Goal: Task Accomplishment & Management: Complete application form

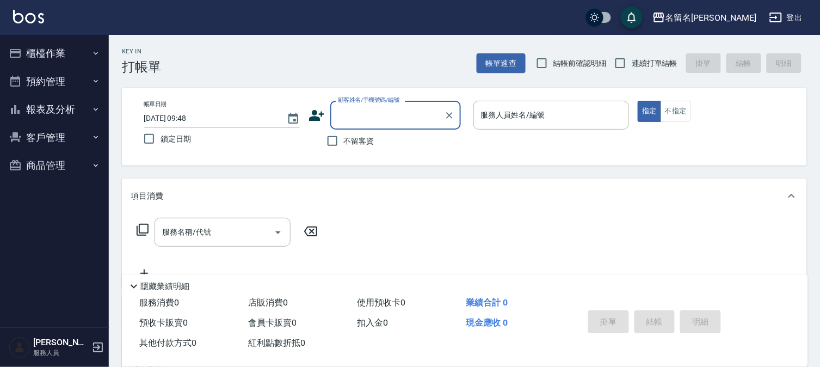
drag, startPoint x: 535, startPoint y: 113, endPoint x: 51, endPoint y: 77, distance: 485.2
click at [534, 114] on div "服務人員姓名/編號 服務人員姓名/編號" at bounding box center [552, 115] width 156 height 29
click at [493, 119] on label "服務人員姓名/編號" at bounding box center [513, 114] width 64 height 11
click at [493, 119] on input "服務人員姓名/編號" at bounding box center [551, 115] width 146 height 19
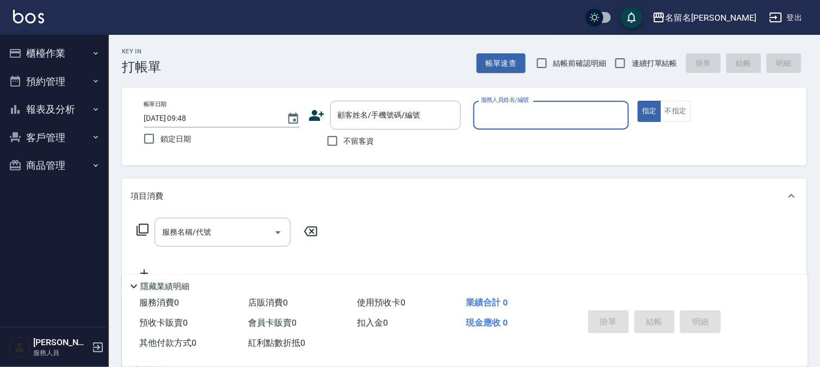
type button "true"
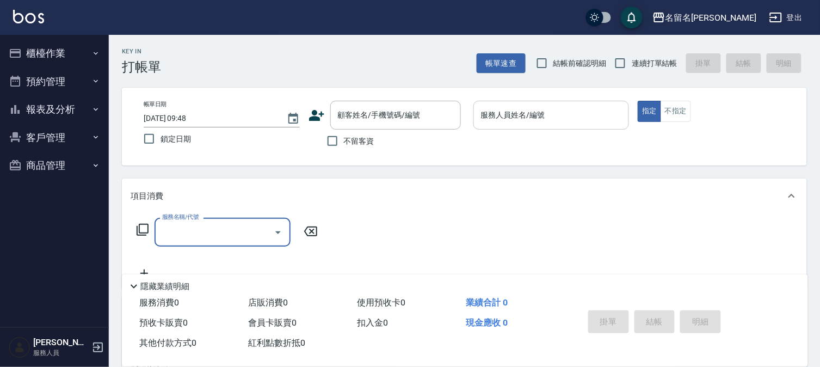
drag, startPoint x: 520, startPoint y: 115, endPoint x: 514, endPoint y: 121, distance: 8.5
click at [517, 120] on input "服務人員姓名/編號" at bounding box center [551, 115] width 146 height 19
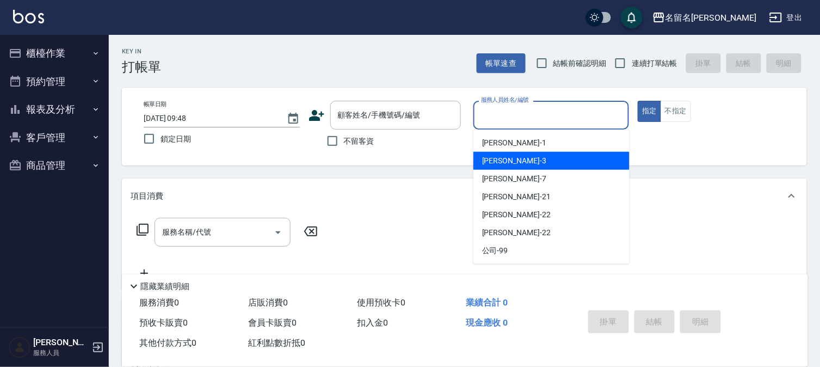
drag, startPoint x: 490, startPoint y: 158, endPoint x: 476, endPoint y: 176, distance: 22.4
click at [494, 162] on span "[PERSON_NAME]-3" at bounding box center [514, 160] width 64 height 11
type input "[PERSON_NAME]-3"
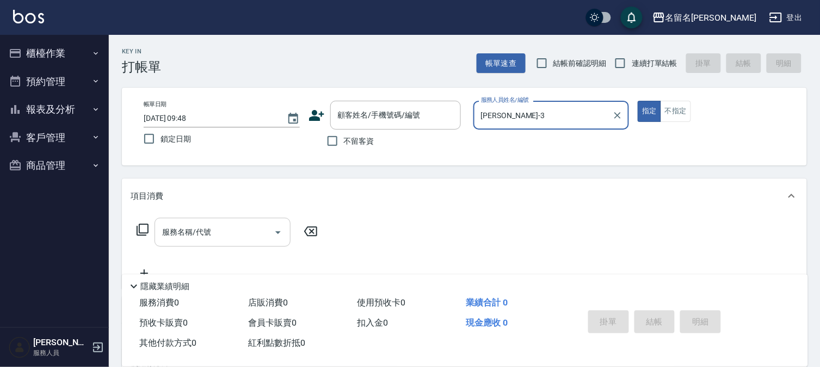
click at [222, 243] on div "服務名稱/代號" at bounding box center [223, 232] width 136 height 29
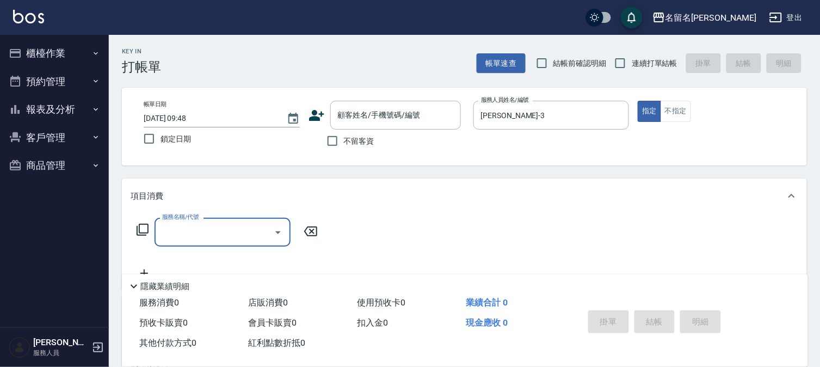
click at [229, 232] on input "服務名稱/代號" at bounding box center [214, 232] width 110 height 19
drag, startPoint x: 185, startPoint y: 236, endPoint x: 185, endPoint y: 230, distance: 6.5
click at [185, 233] on input "服務名稱/代號" at bounding box center [214, 232] width 110 height 19
click at [211, 229] on input "服務名稱/代號" at bounding box center [214, 232] width 110 height 19
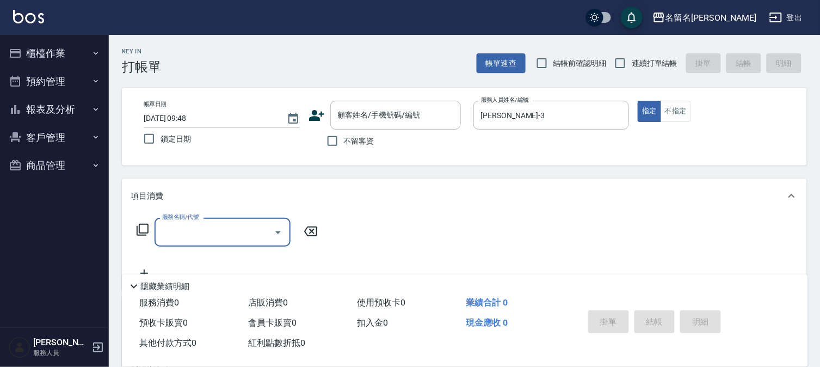
click at [188, 230] on input "服務名稱/代號" at bounding box center [214, 232] width 110 height 19
click at [182, 237] on input "服務名稱/代號" at bounding box center [214, 232] width 110 height 19
drag, startPoint x: 284, startPoint y: 244, endPoint x: 372, endPoint y: 233, distance: 88.3
type input "指定洗髮(503)"
drag, startPoint x: 372, startPoint y: 233, endPoint x: 357, endPoint y: 229, distance: 15.2
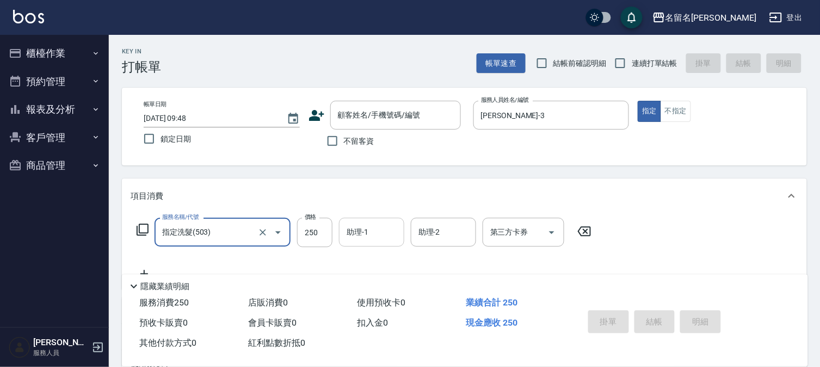
click at [357, 229] on input "助理-1" at bounding box center [372, 232] width 56 height 19
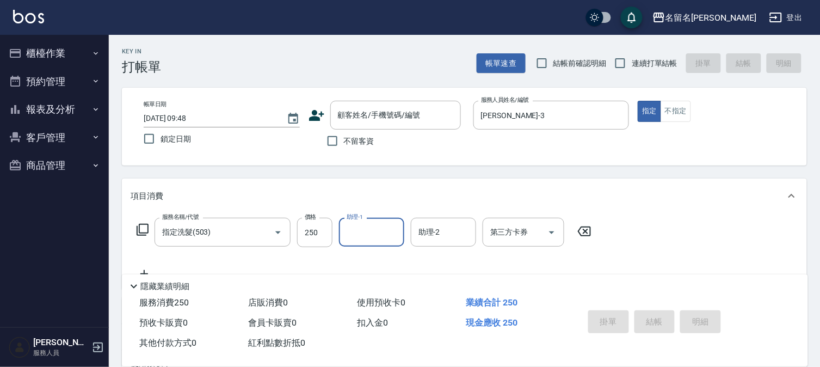
click at [358, 231] on input "助理-1" at bounding box center [372, 232] width 56 height 19
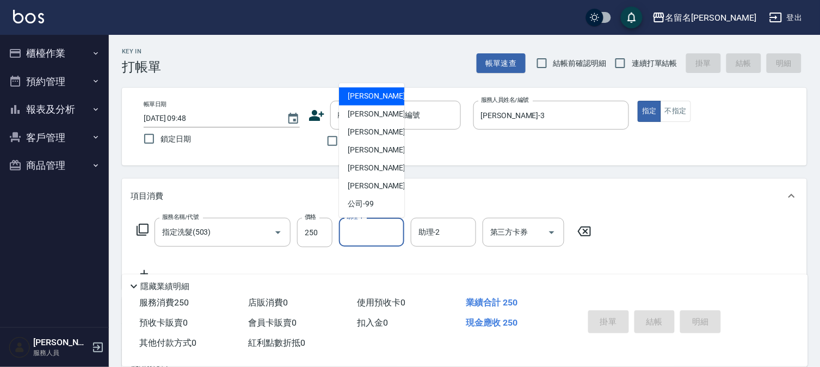
click at [356, 226] on input "助理-1" at bounding box center [372, 232] width 56 height 19
click at [361, 116] on span "[PERSON_NAME]-3" at bounding box center [380, 114] width 64 height 11
type input "[PERSON_NAME]-3"
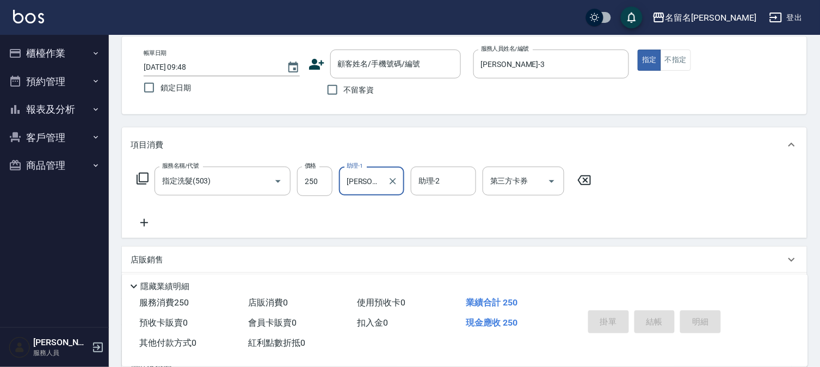
scroll to position [121, 0]
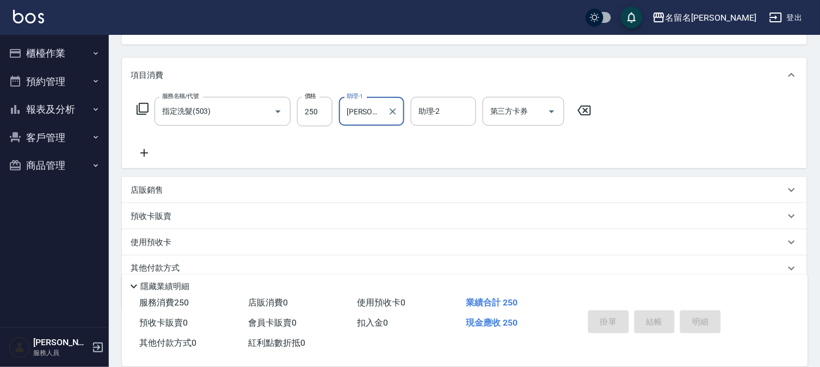
click at [148, 150] on icon at bounding box center [144, 152] width 27 height 13
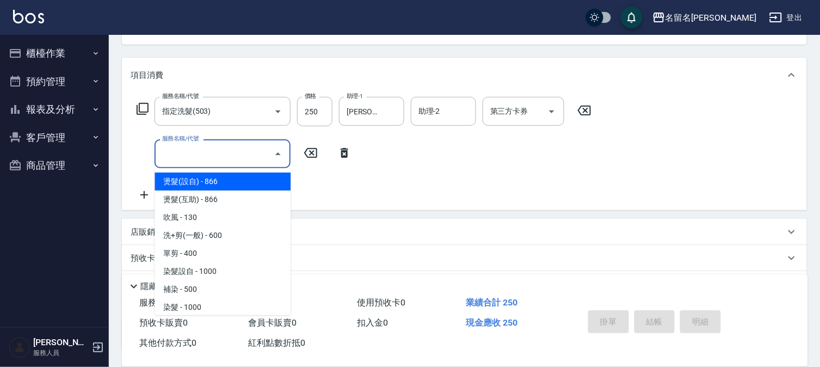
click at [161, 154] on input "服務名稱/代號" at bounding box center [214, 153] width 110 height 19
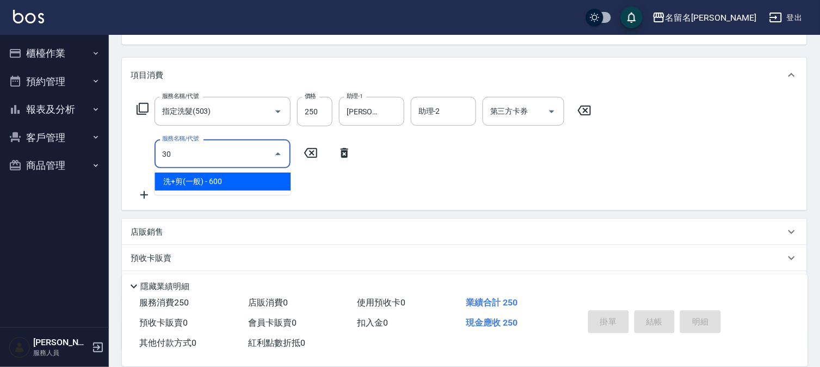
type input "305"
click at [196, 155] on input "305" at bounding box center [207, 153] width 96 height 19
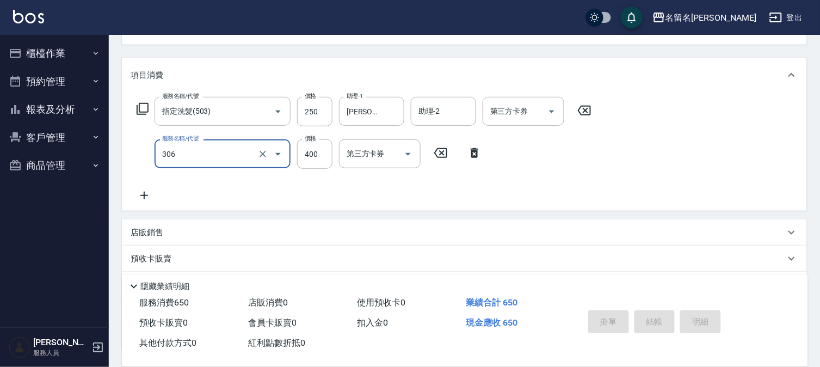
type input "單剪(306)"
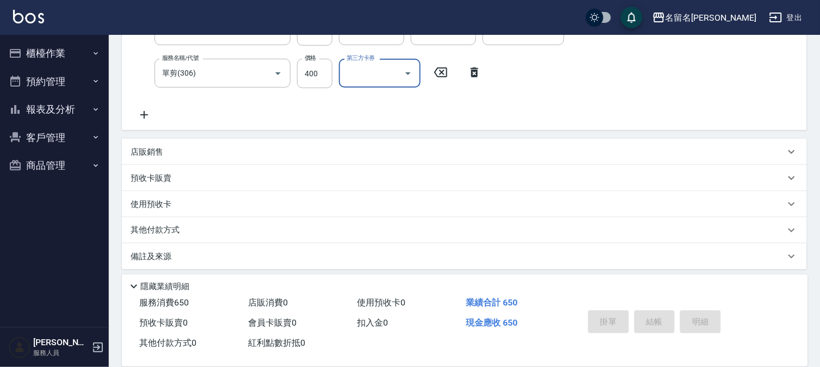
scroll to position [207, 0]
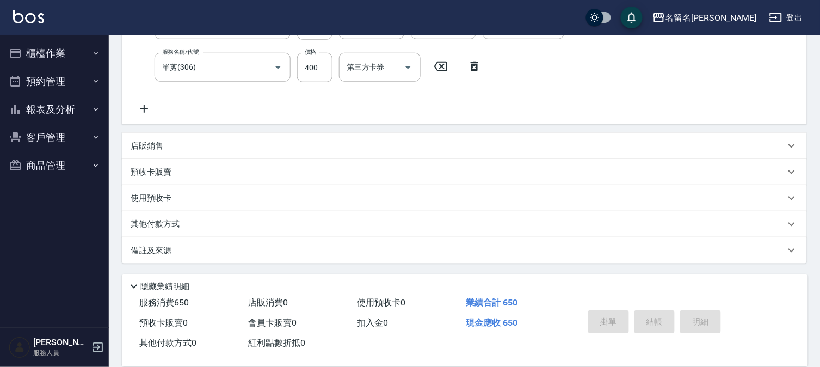
drag, startPoint x: 664, startPoint y: 262, endPoint x: 662, endPoint y: 255, distance: 7.8
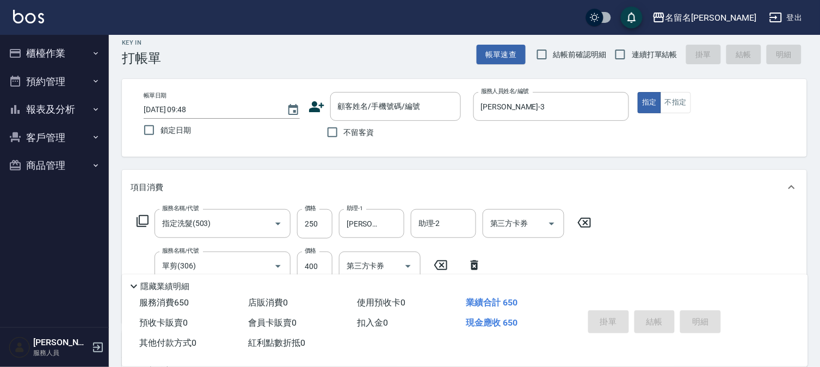
scroll to position [0, 0]
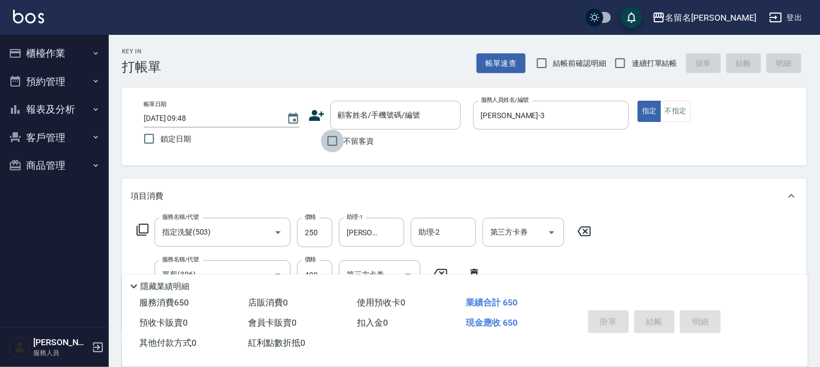
click at [333, 142] on input "不留客資" at bounding box center [332, 141] width 23 height 23
checkbox input "true"
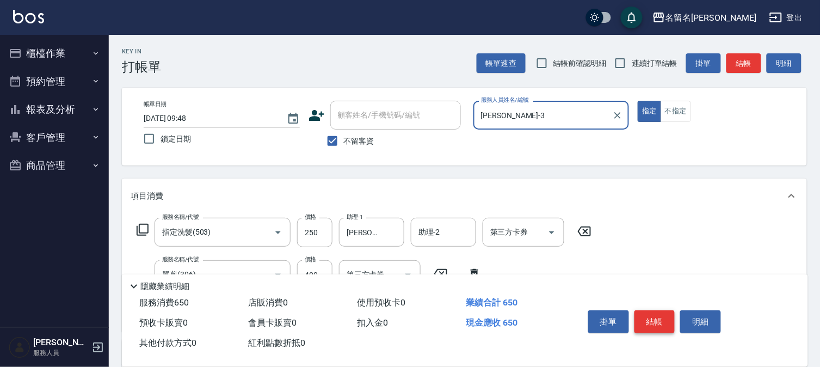
click at [650, 314] on button "結帳" at bounding box center [655, 321] width 41 height 23
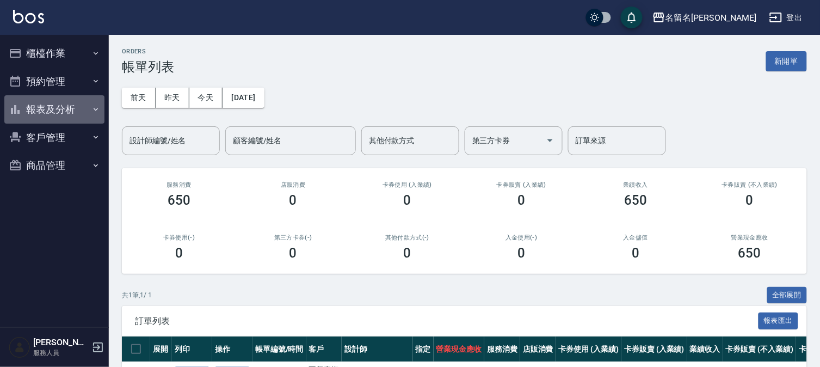
click at [39, 106] on button "報表及分析" at bounding box center [54, 109] width 100 height 28
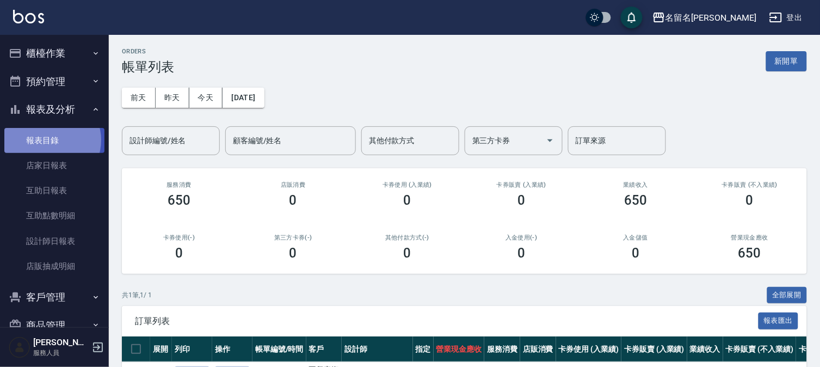
click at [51, 140] on link "報表目錄" at bounding box center [54, 140] width 100 height 25
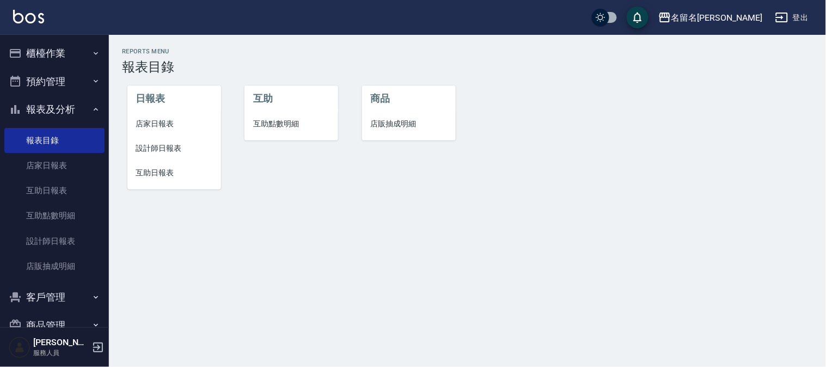
click at [159, 149] on span "設計師日報表" at bounding box center [174, 148] width 76 height 11
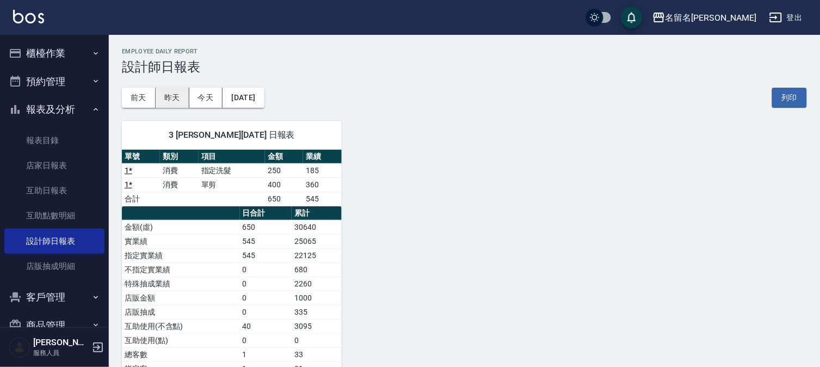
click at [171, 93] on button "昨天" at bounding box center [173, 98] width 34 height 20
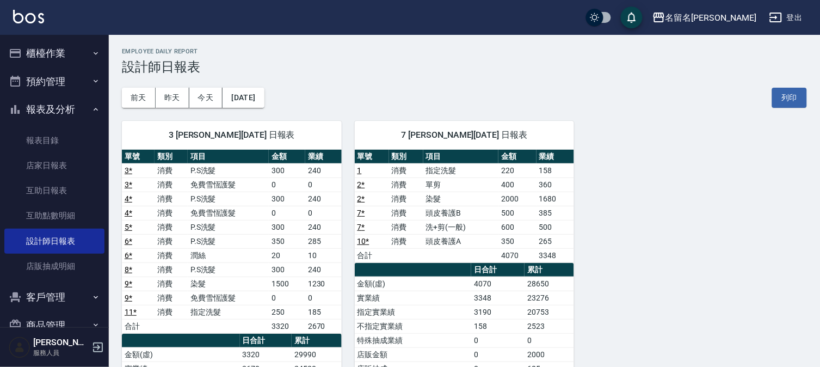
click at [40, 58] on button "櫃檯作業" at bounding box center [54, 53] width 100 height 28
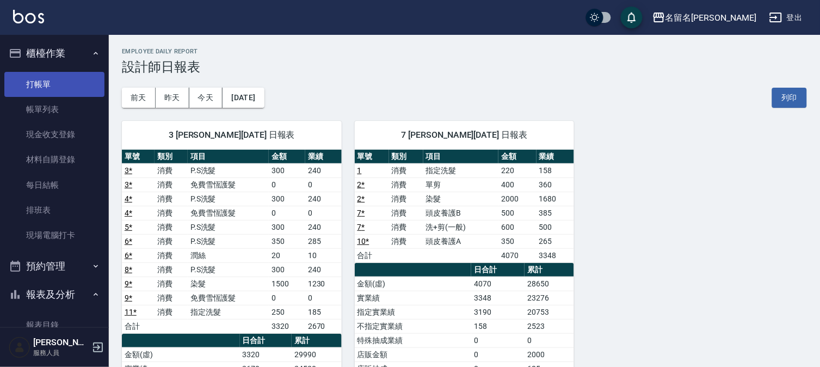
click at [46, 77] on link "打帳單" at bounding box center [54, 84] width 100 height 25
